Goal: Information Seeking & Learning: Find specific fact

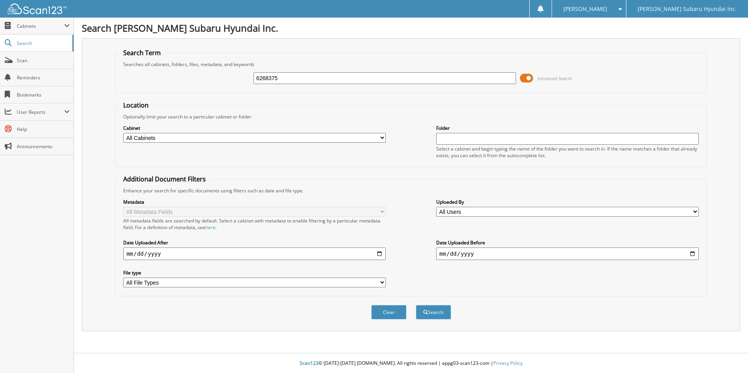
type input "6268375"
click at [416, 305] on button "Search" at bounding box center [433, 312] width 35 height 14
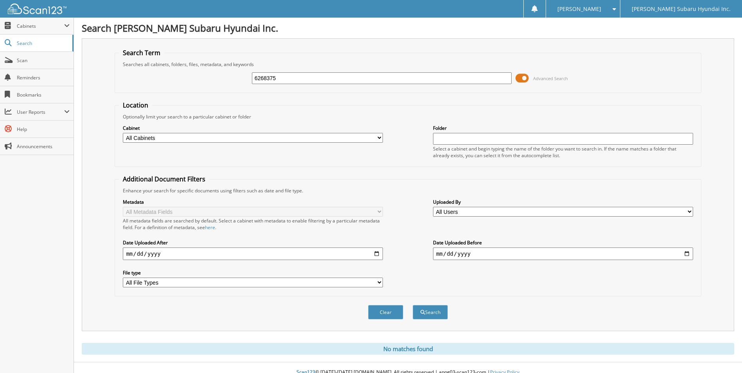
scroll to position [9, 0]
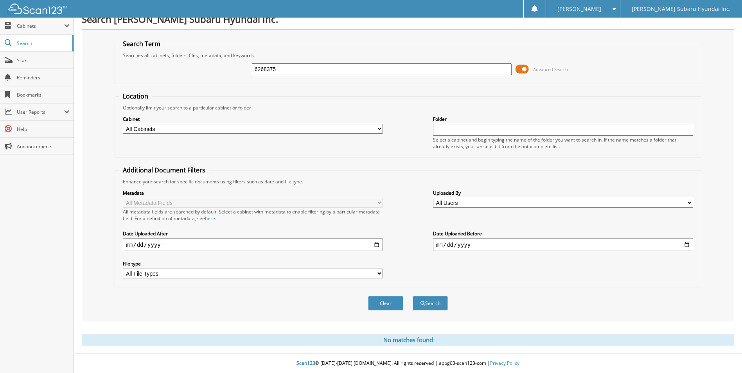
drag, startPoint x: 310, startPoint y: 70, endPoint x: 218, endPoint y: 86, distance: 93.7
click at [218, 86] on form "Search Term Searches all cabinets, folders, files, metadata, and keywords 62683…" at bounding box center [408, 180] width 587 height 280
type input "sct5931"
click at [413, 296] on button "Search" at bounding box center [430, 303] width 35 height 14
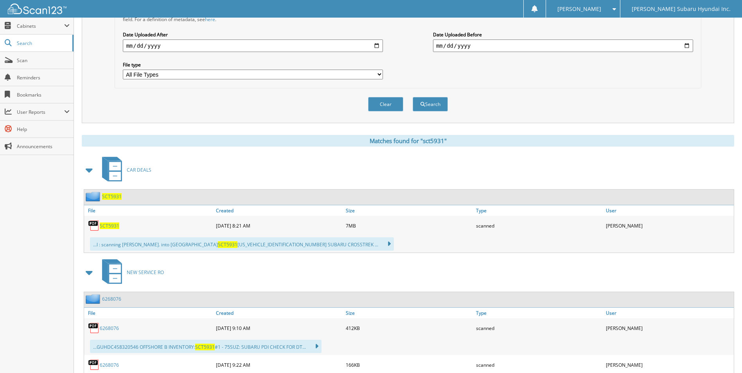
scroll to position [247, 0]
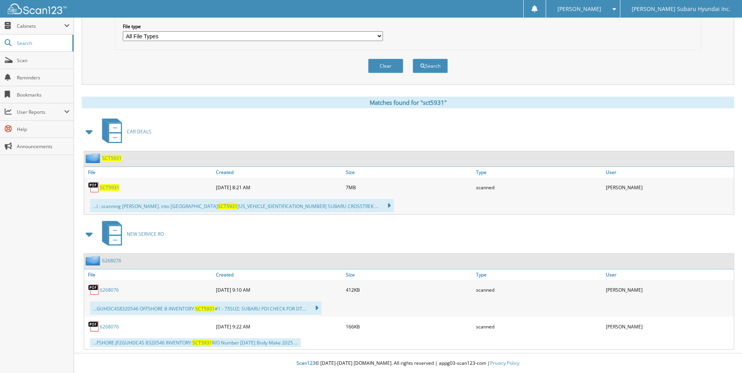
click at [114, 189] on span "SCT5931" at bounding box center [110, 187] width 20 height 7
click at [434, 136] on div "CAR DEALS" at bounding box center [408, 131] width 653 height 31
click at [52, 238] on div "Close Cabinets My Company Email Addresses Search Scan" at bounding box center [37, 196] width 74 height 356
click at [27, 59] on span "Scan" at bounding box center [43, 60] width 53 height 7
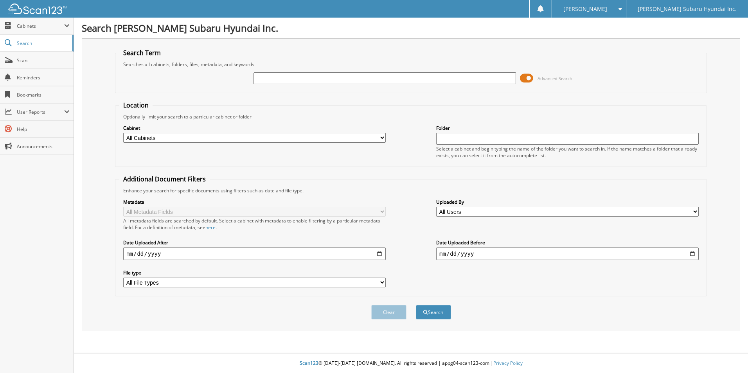
click at [285, 77] on input "text" at bounding box center [385, 78] width 263 height 12
drag, startPoint x: 292, startPoint y: 76, endPoint x: 239, endPoint y: 82, distance: 53.6
click at [239, 83] on div "sct Advanced Search" at bounding box center [411, 78] width 584 height 21
type input "slg3974a"
click at [416, 305] on button "Search" at bounding box center [433, 312] width 35 height 14
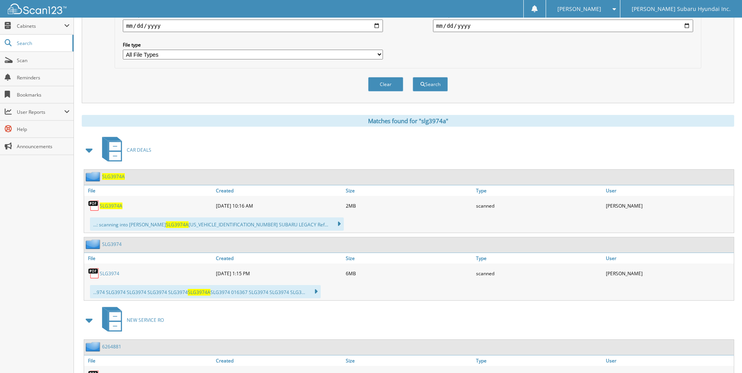
scroll to position [235, 0]
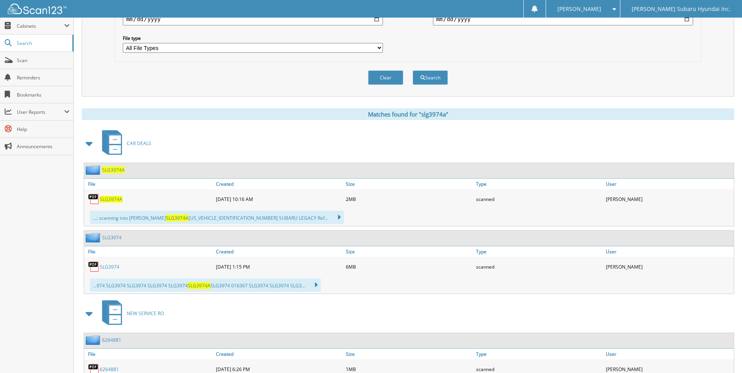
click at [115, 265] on link "SLG3974" at bounding box center [110, 267] width 20 height 7
click at [110, 201] on span "SLG3974A" at bounding box center [111, 199] width 23 height 7
click at [22, 61] on span "Scan" at bounding box center [43, 60] width 53 height 7
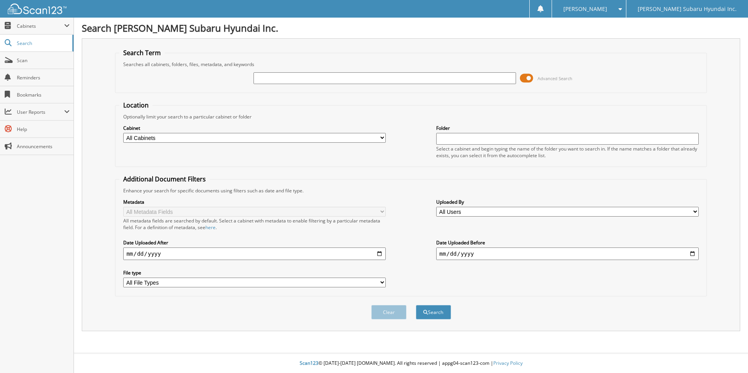
click at [307, 77] on input "text" at bounding box center [385, 78] width 263 height 12
type input "[PERSON_NAME]"
click at [416, 305] on button "Search" at bounding box center [433, 312] width 35 height 14
click at [304, 75] on input "text" at bounding box center [385, 78] width 263 height 12
type input "[PERSON_NAME]"
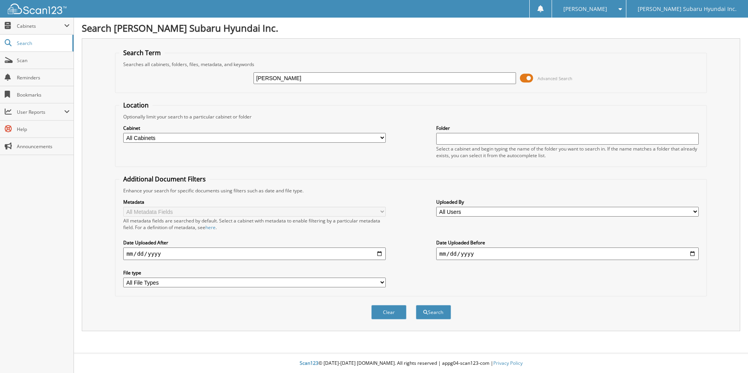
click at [416, 305] on button "Search" at bounding box center [433, 312] width 35 height 14
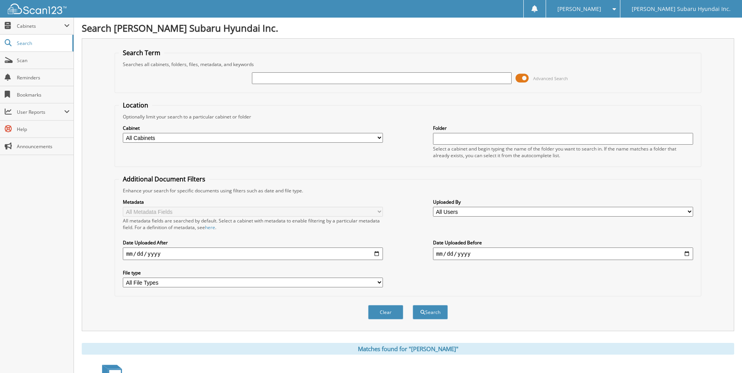
click at [309, 80] on input "text" at bounding box center [382, 78] width 260 height 12
type input "hel2308"
click at [413, 305] on button "Search" at bounding box center [430, 312] width 35 height 14
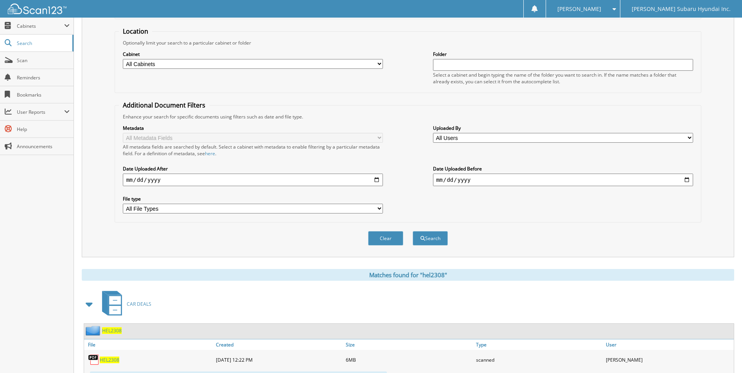
scroll to position [157, 0]
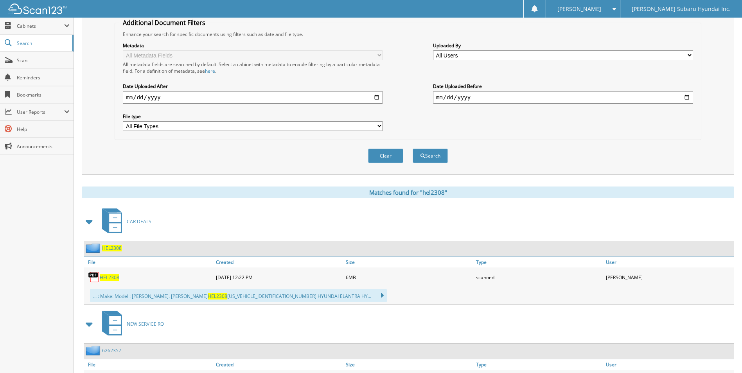
click at [105, 278] on span "HEL2308" at bounding box center [110, 277] width 20 height 7
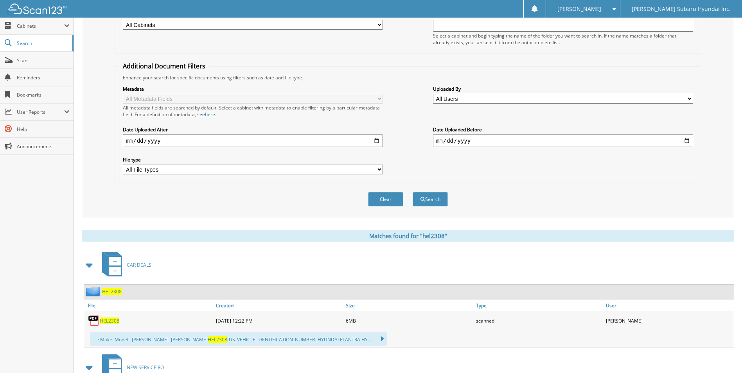
scroll to position [0, 0]
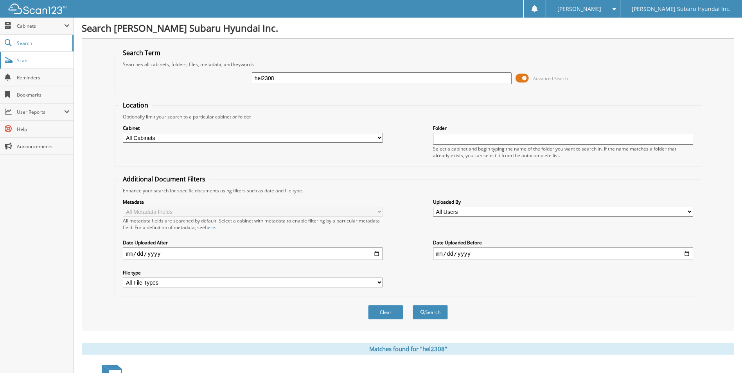
click at [27, 59] on span "Scan" at bounding box center [43, 60] width 53 height 7
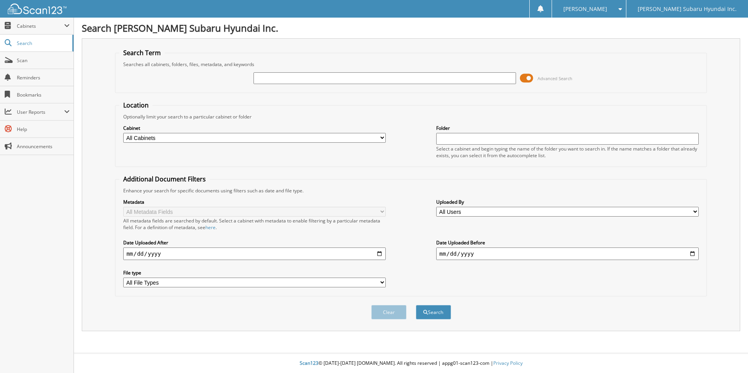
click at [386, 80] on input "text" at bounding box center [385, 78] width 263 height 12
type input "cook"
click at [416, 305] on button "Search" at bounding box center [433, 312] width 35 height 14
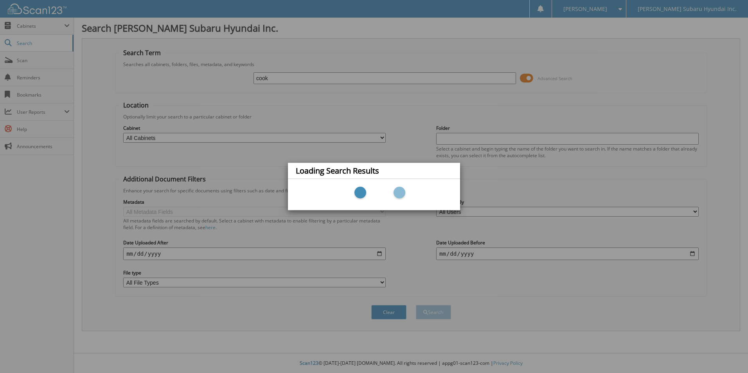
click at [395, 108] on div "Loading Search Results" at bounding box center [374, 186] width 748 height 373
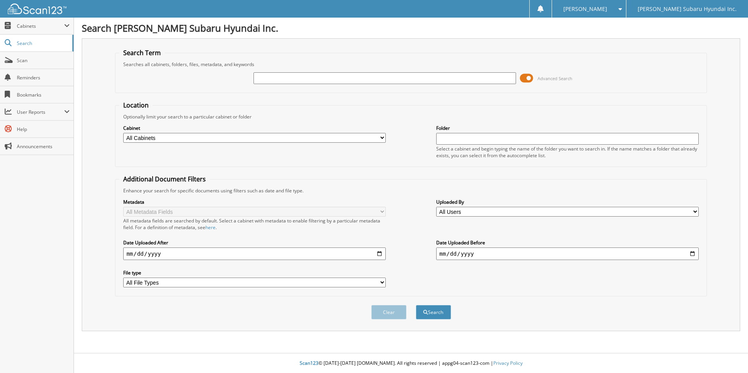
click at [307, 79] on input "text" at bounding box center [385, 78] width 263 height 12
type input "6266545"
click at [416, 305] on button "Search" at bounding box center [433, 312] width 35 height 14
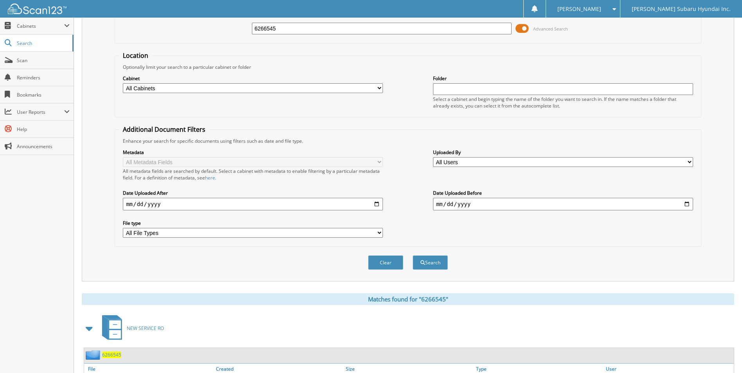
scroll to position [108, 0]
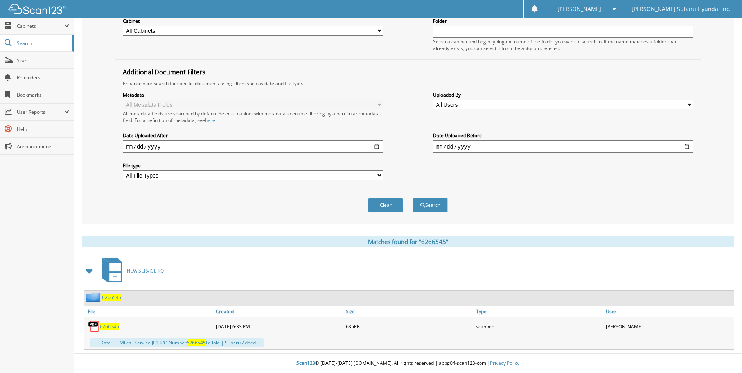
click at [110, 326] on span "6266545" at bounding box center [109, 327] width 19 height 7
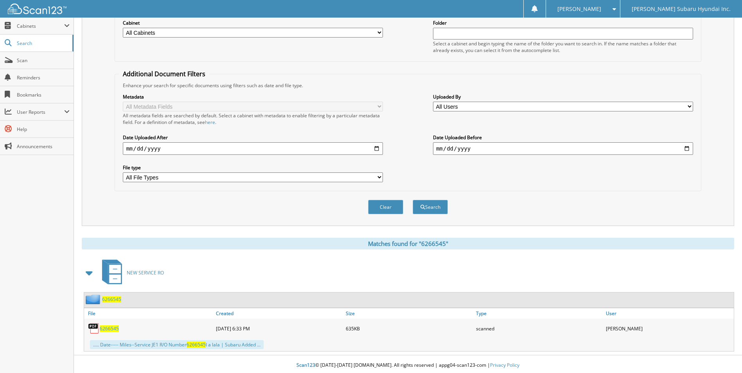
scroll to position [0, 0]
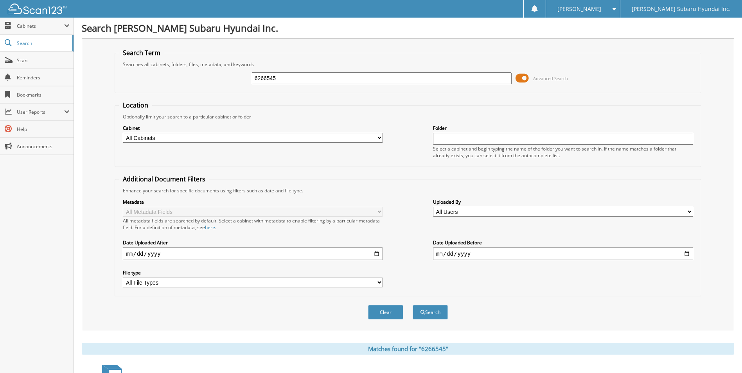
drag, startPoint x: 301, startPoint y: 75, endPoint x: 225, endPoint y: 85, distance: 76.2
click at [225, 85] on div "6266545 Advanced Search" at bounding box center [408, 78] width 578 height 21
type input "6265048"
click at [413, 305] on button "Search" at bounding box center [430, 312] width 35 height 14
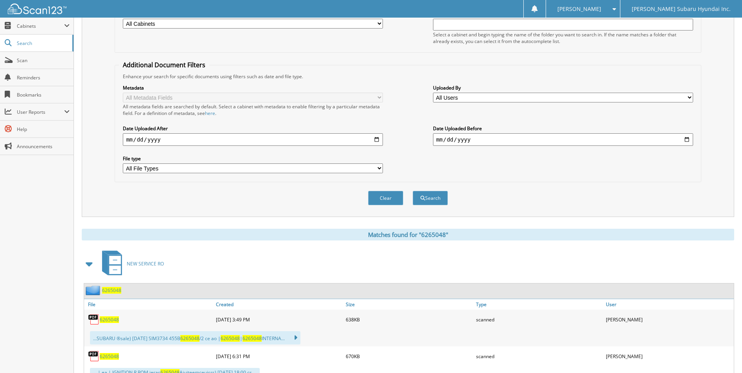
scroll to position [157, 0]
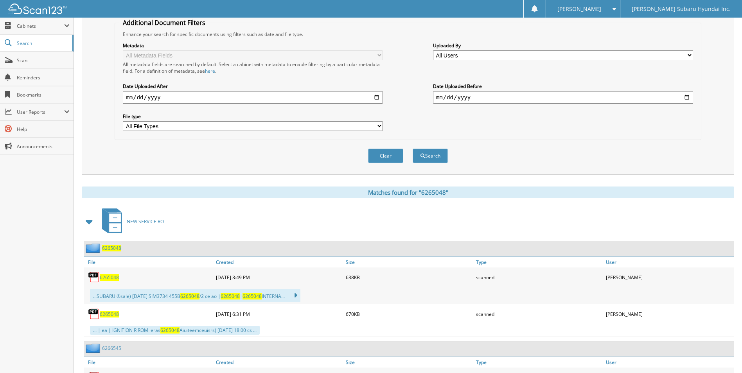
click at [112, 276] on span "6265048" at bounding box center [109, 277] width 19 height 7
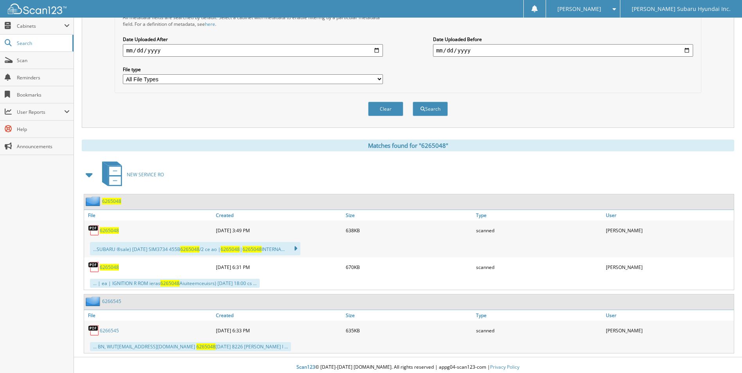
scroll to position [208, 0]
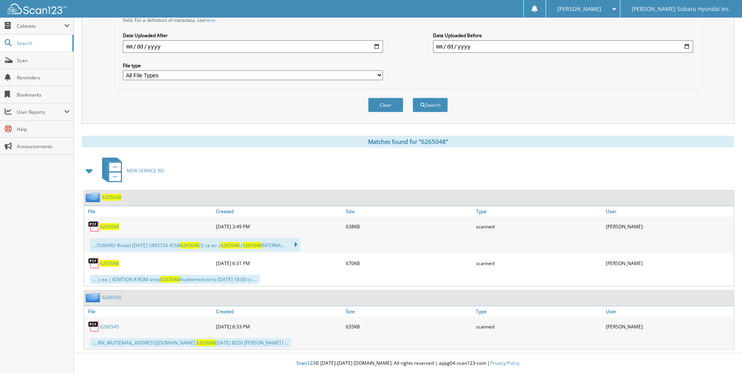
click at [109, 261] on span "6265048" at bounding box center [109, 263] width 19 height 7
click at [115, 327] on link "6266545" at bounding box center [109, 327] width 19 height 7
click at [485, 88] on fieldset "Additional Document Filters Enhance your search for specific documents using fi…" at bounding box center [408, 29] width 587 height 122
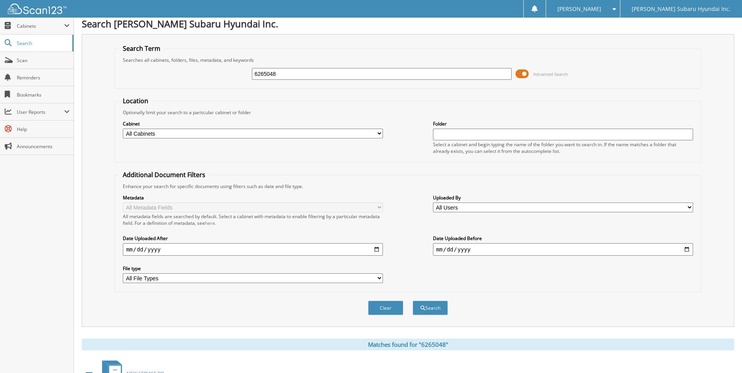
scroll to position [0, 0]
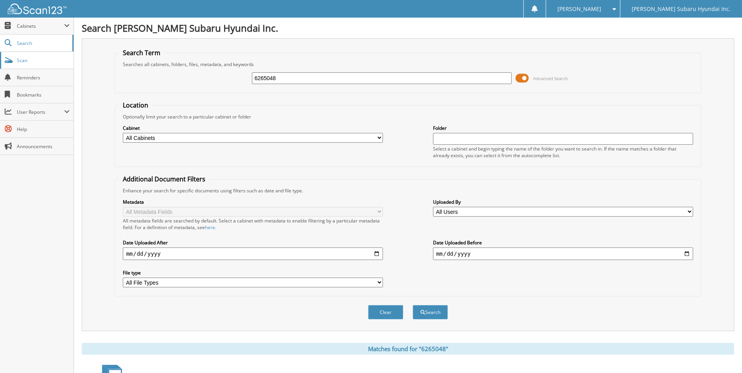
click at [22, 58] on span "Scan" at bounding box center [43, 60] width 53 height 7
